Goal: Information Seeking & Learning: Learn about a topic

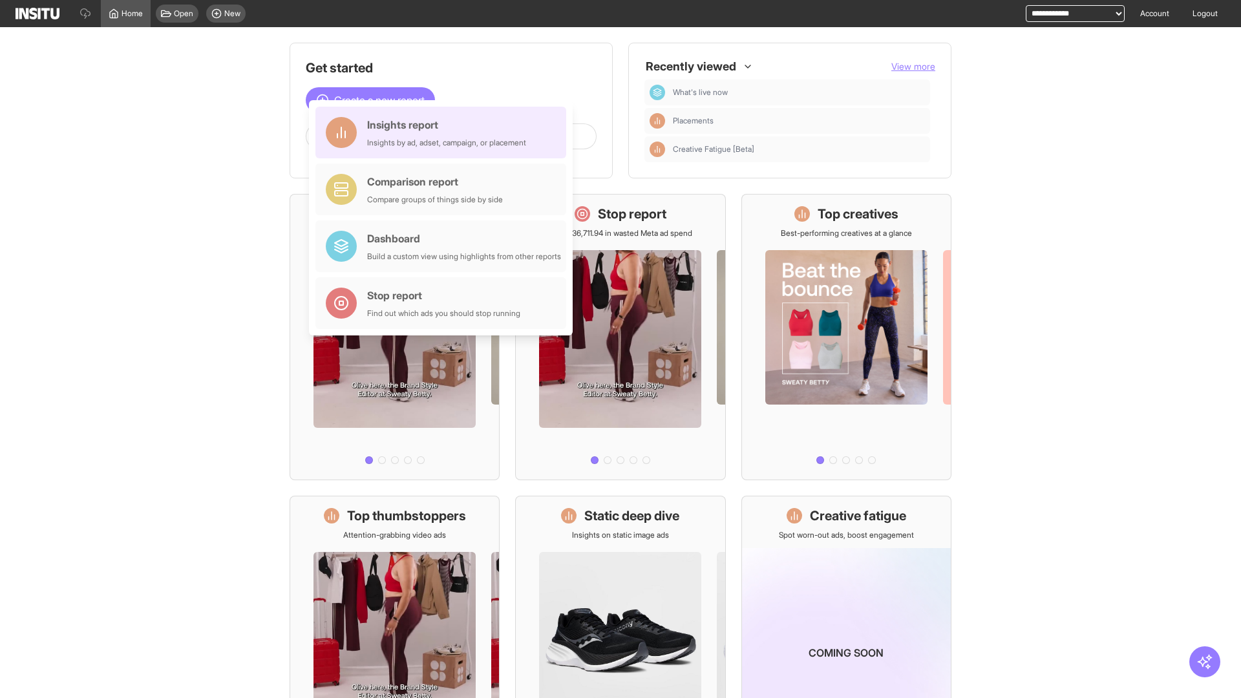
click at [444, 133] on div "Insights report Insights by ad, adset, campaign, or placement" at bounding box center [446, 132] width 159 height 31
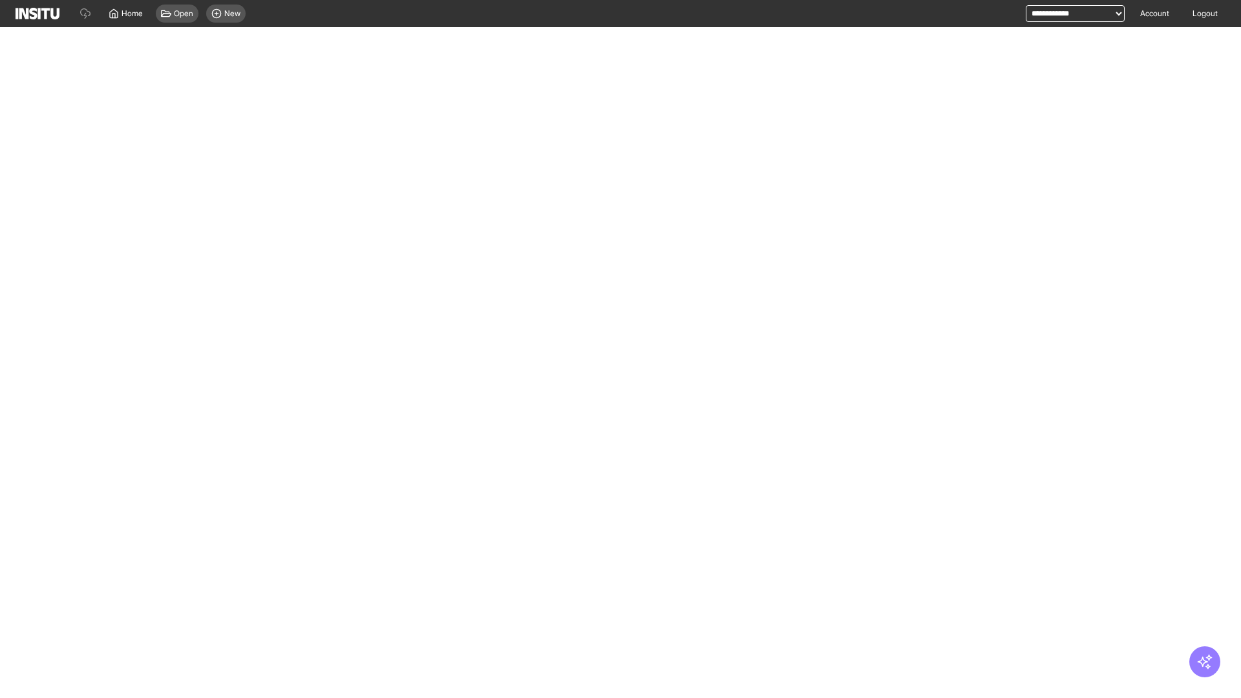
select select "**"
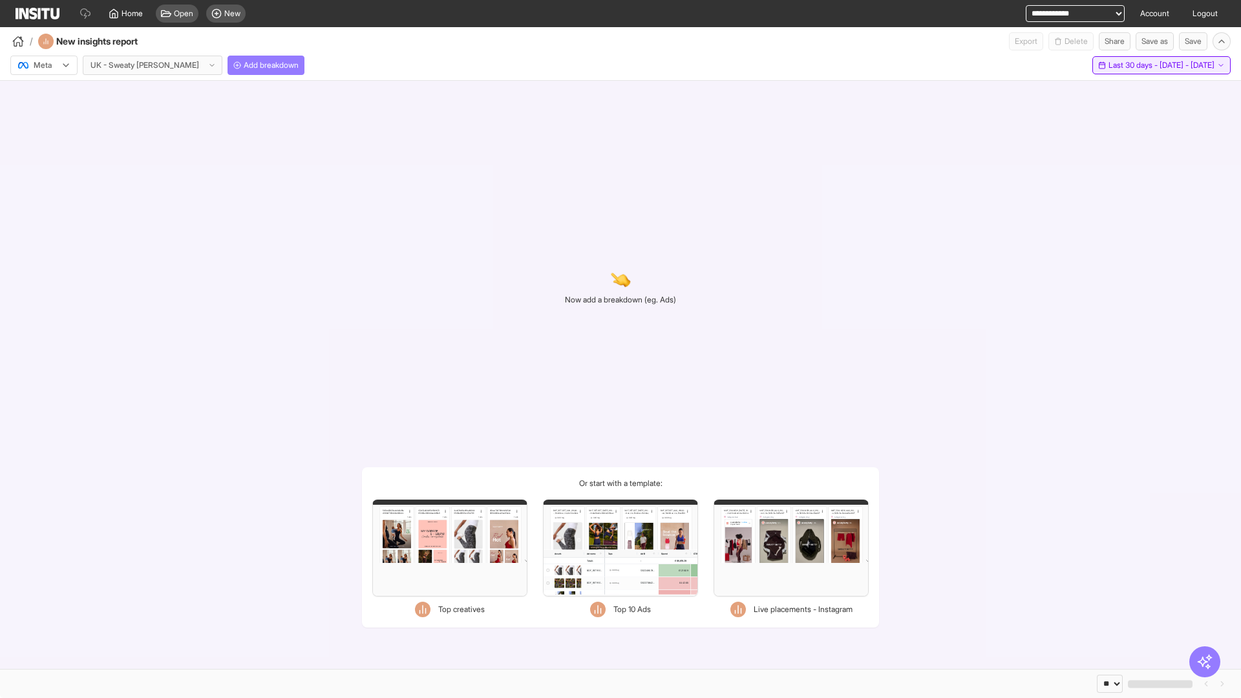
click at [1132, 65] on span "Last 30 days - [DATE] - [DATE]" at bounding box center [1162, 65] width 106 height 10
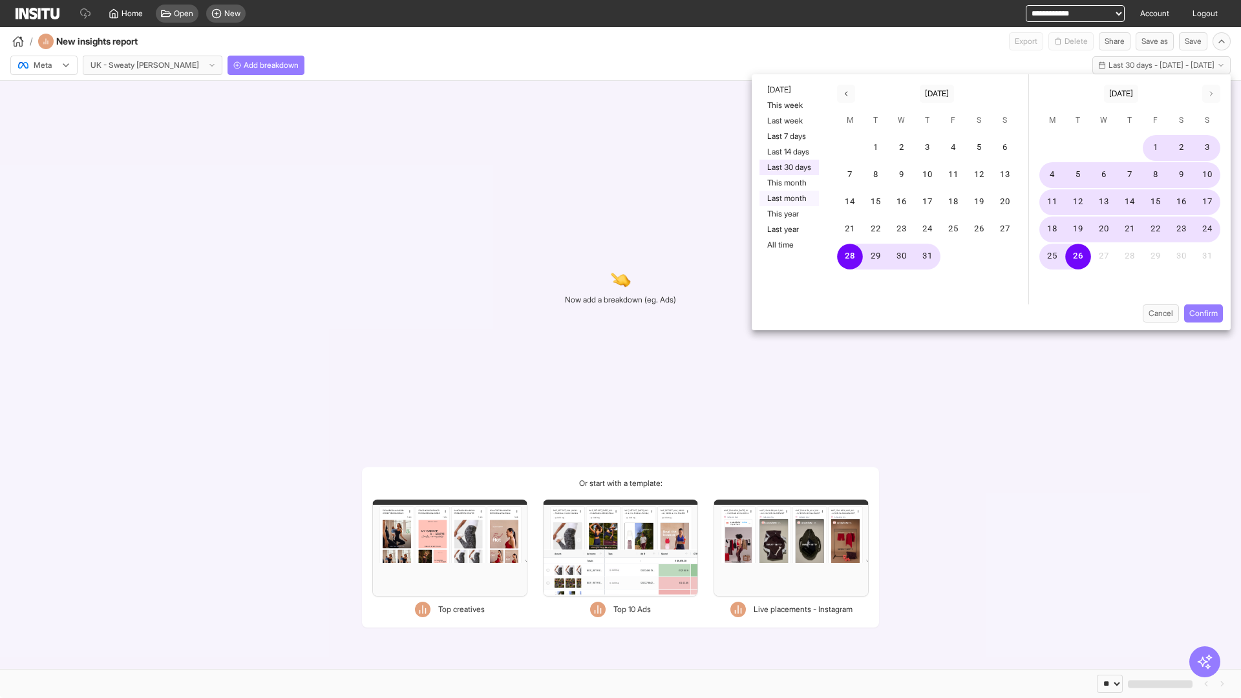
click at [788, 198] on button "Last month" at bounding box center [789, 199] width 59 height 16
